Goal: Task Accomplishment & Management: Complete application form

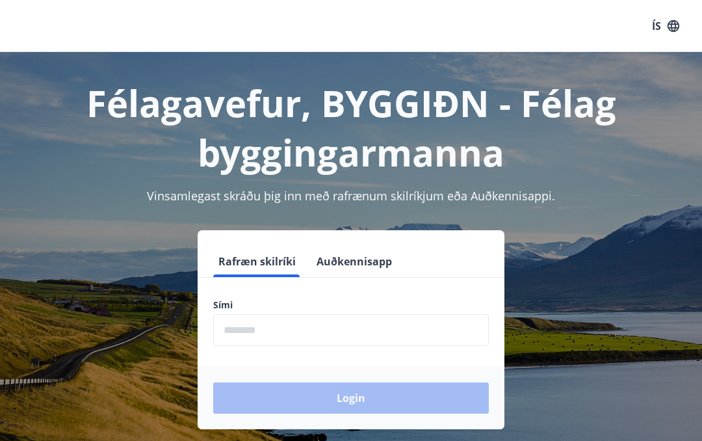
click at [239, 329] on input "phone" at bounding box center [351, 330] width 276 height 32
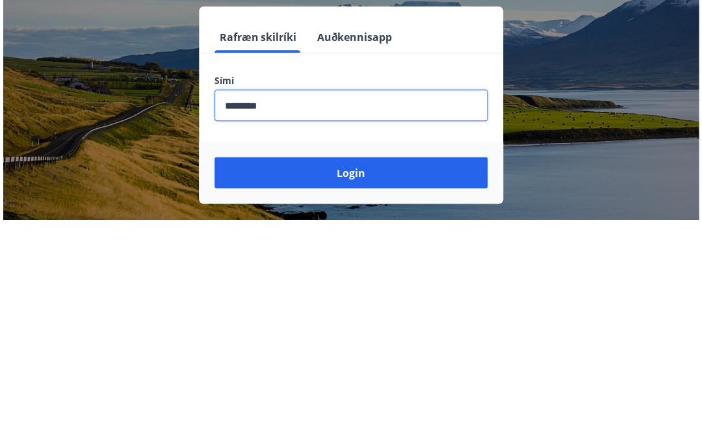
scroll to position [157, 0]
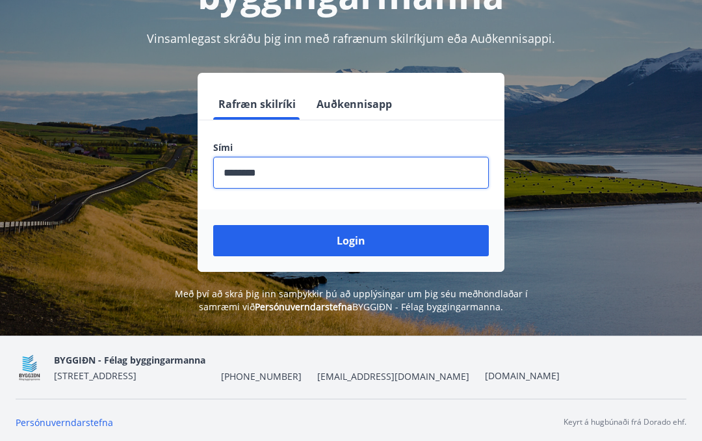
type input "********"
click at [315, 237] on button "Login" at bounding box center [351, 240] width 276 height 31
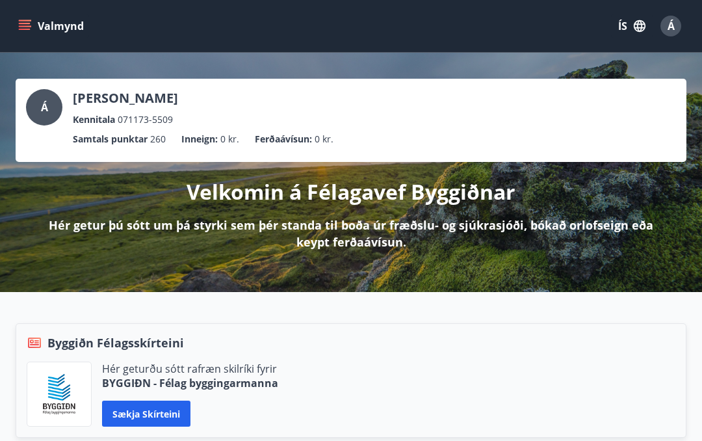
click at [664, 219] on p "Hér getur þú sótt um þá styrki sem þér standa til boða úr fræðslu- og sjúkrasjó…" at bounding box center [350, 234] width 629 height 34
click at [678, 27] on div "Á" at bounding box center [671, 26] width 21 height 21
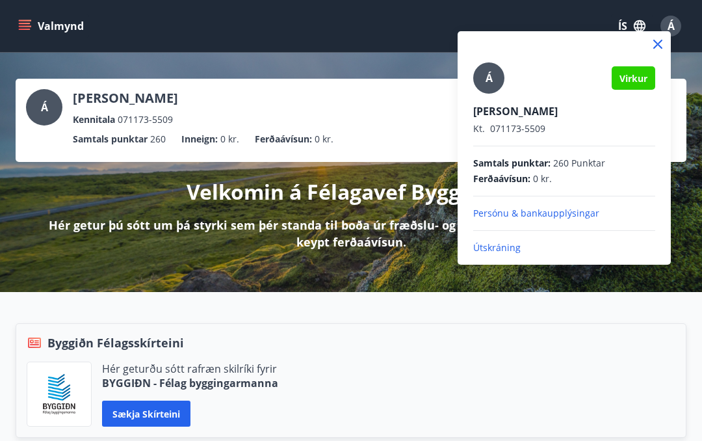
click at [665, 44] on icon at bounding box center [658, 44] width 16 height 16
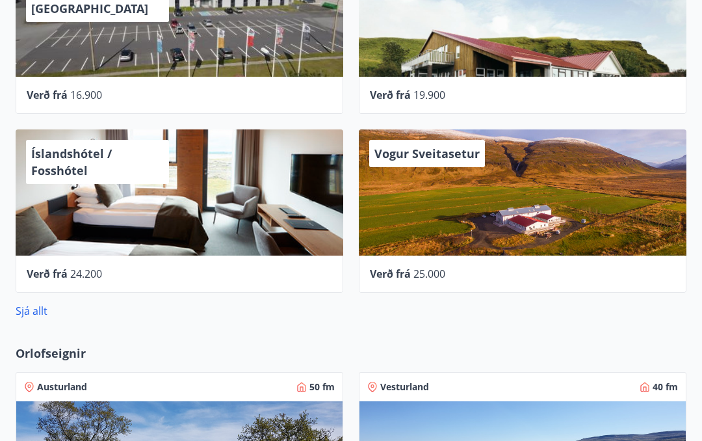
scroll to position [747, 0]
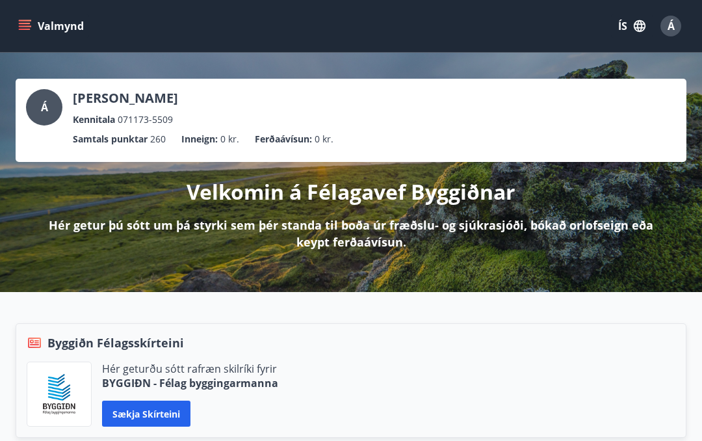
click at [142, 410] on button "Sækja skírteini" at bounding box center [146, 414] width 88 height 26
click at [644, 21] on icon "button" at bounding box center [640, 26] width 14 height 14
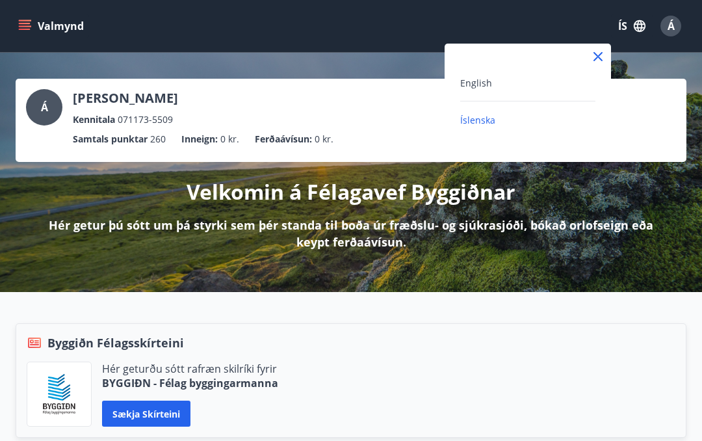
click at [377, 92] on div at bounding box center [351, 220] width 702 height 441
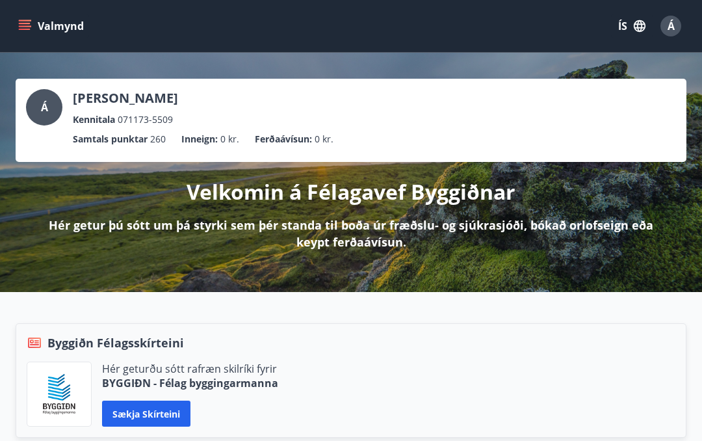
click at [672, 25] on span "Á" at bounding box center [671, 26] width 7 height 14
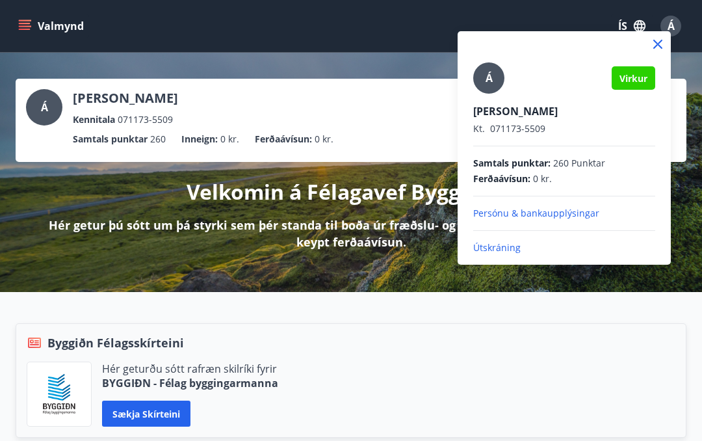
click at [29, 18] on div at bounding box center [351, 220] width 702 height 441
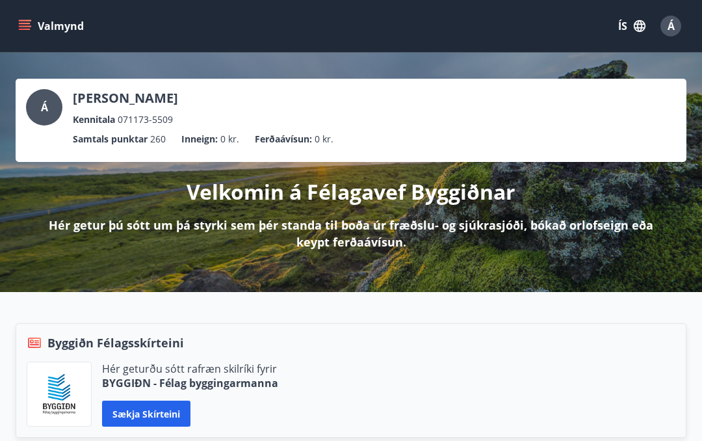
click at [37, 22] on button "Valmynd" at bounding box center [52, 25] width 73 height 23
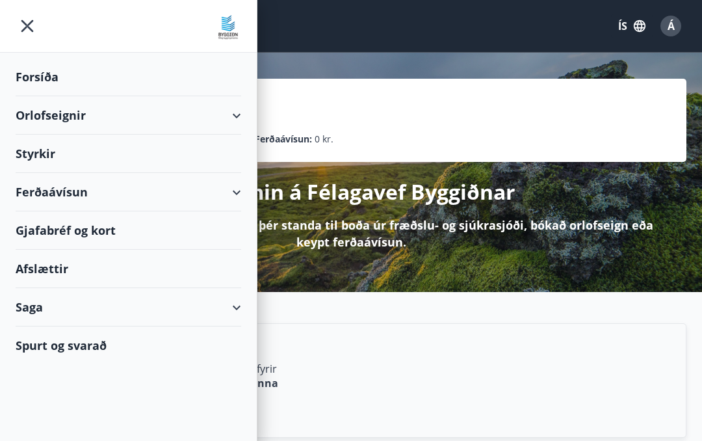
click at [31, 153] on div "Styrkir" at bounding box center [129, 154] width 226 height 38
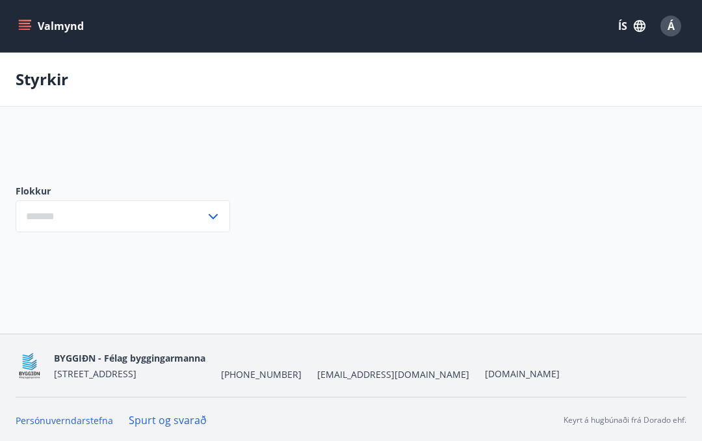
type input "***"
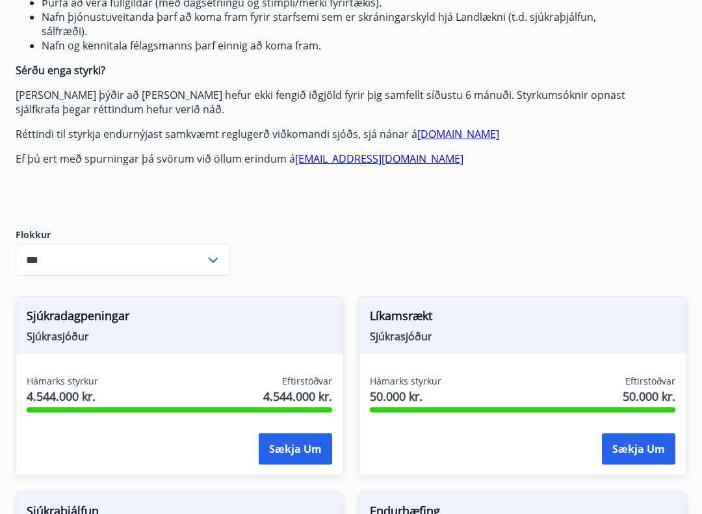
scroll to position [339, 0]
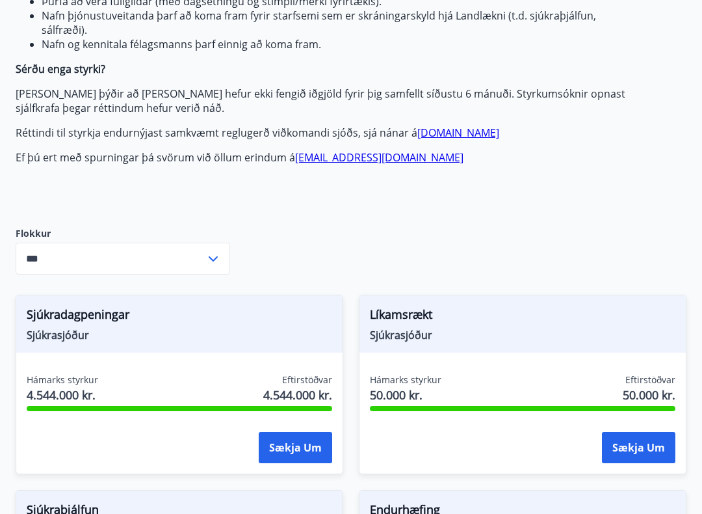
click at [640, 440] on button "Sækja um" at bounding box center [638, 447] width 73 height 31
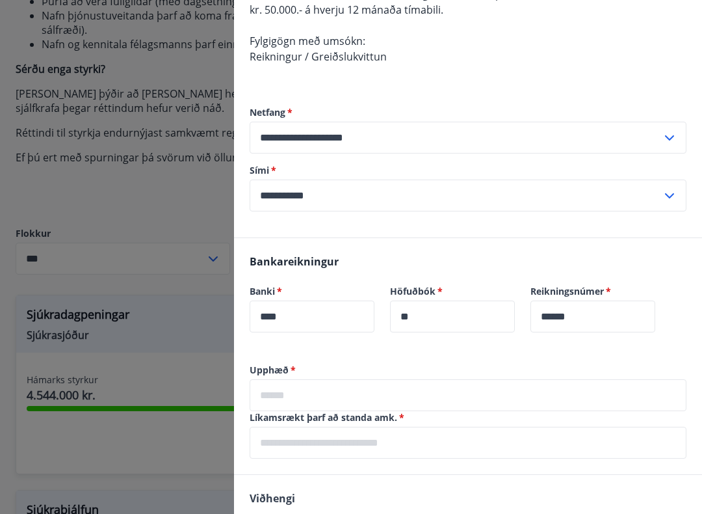
scroll to position [229, 0]
click at [307, 390] on input "text" at bounding box center [468, 395] width 437 height 32
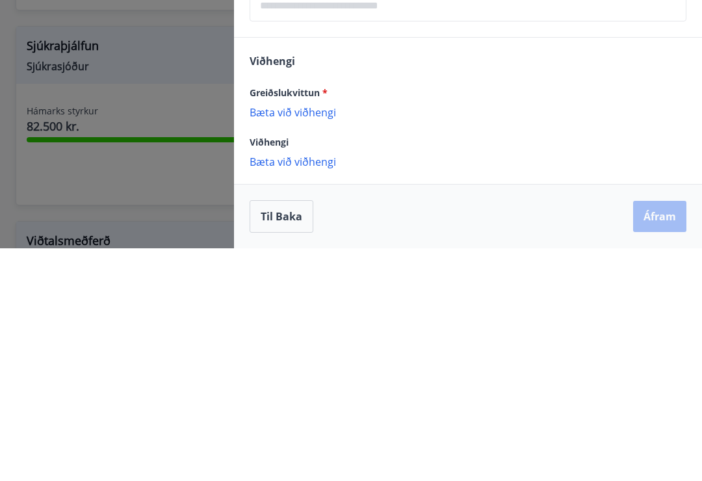
scroll to position [433, 0]
